Goal: Task Accomplishment & Management: Manage account settings

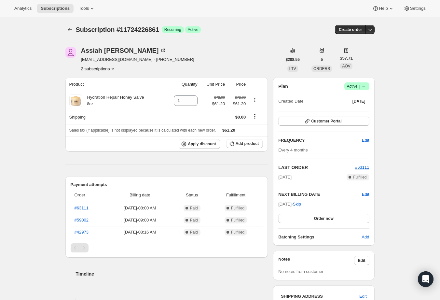
click at [368, 82] on div "Plan Success Active | Created Date [DATE] Customer Portal FREQUENCY Edit Every …" at bounding box center [323, 161] width 101 height 168
click at [362, 89] on icon at bounding box center [364, 86] width 7 height 7
click at [349, 109] on span "Cancel subscription" at bounding box center [355, 109] width 37 height 5
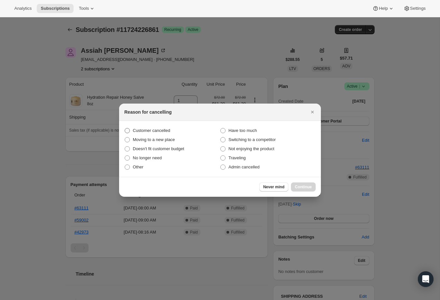
click at [174, 131] on label "Customer cancelled" at bounding box center [172, 130] width 96 height 9
click at [125, 128] on input "Customer cancelled" at bounding box center [125, 128] width 0 height 0
radio input "true"
click at [300, 183] on button "Continue" at bounding box center [303, 186] width 25 height 9
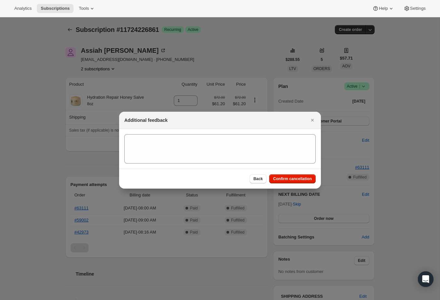
click at [283, 185] on div "Back Confirm cancellation" at bounding box center [220, 179] width 202 height 20
click at [279, 180] on span "Confirm cancellation" at bounding box center [292, 178] width 39 height 5
